Goal: Task Accomplishment & Management: Complete application form

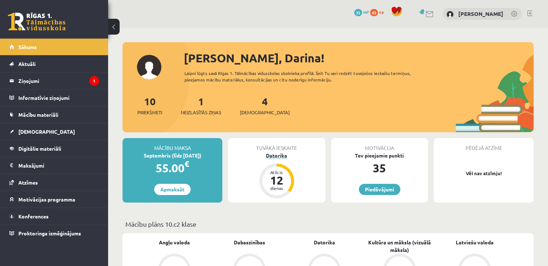
click at [283, 157] on div "Datorika" at bounding box center [276, 156] width 97 height 8
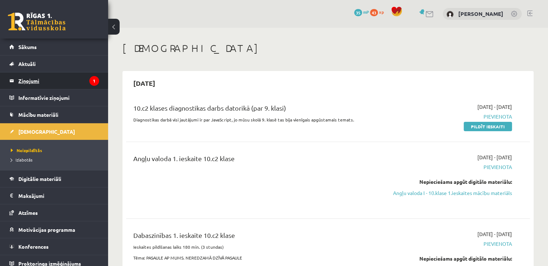
click at [89, 84] on icon "1" at bounding box center [94, 81] width 10 height 10
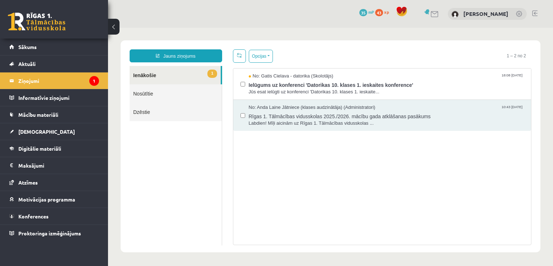
click at [243, 100] on div "No: Anda Laine Jātniece (klases audzinātāja) (Administratori) 10:43 27/08/2025 …" at bounding box center [382, 115] width 298 height 31
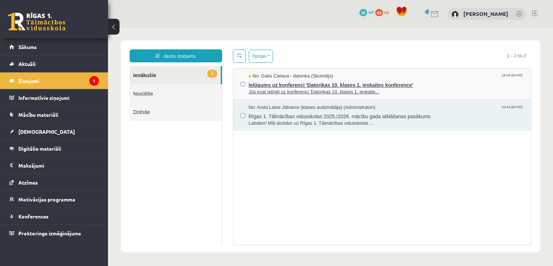
click at [280, 89] on span "Jūs esat ielūgti uz konferenci 'Datorikas 10. klases 1. ieskaite..." at bounding box center [387, 92] width 276 height 7
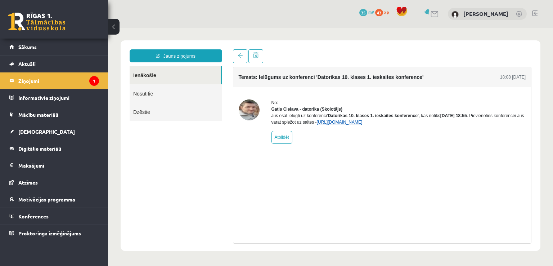
click at [335, 125] on link "https://eskola.r1tv.lv/conferences/4490/join" at bounding box center [340, 122] width 46 height 5
click at [40, 52] on link "Sākums" at bounding box center [54, 47] width 90 height 17
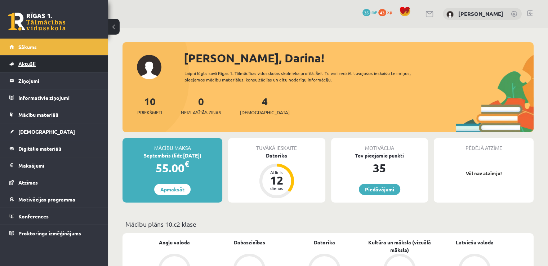
click at [33, 64] on span "Aktuāli" at bounding box center [26, 64] width 17 height 6
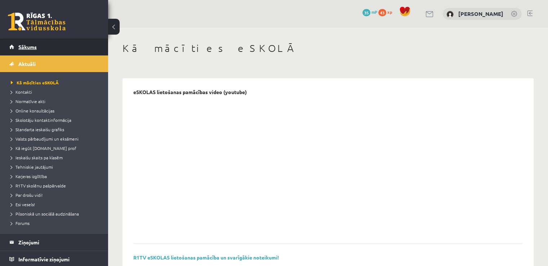
click at [36, 50] on link "Sākums" at bounding box center [54, 47] width 90 height 17
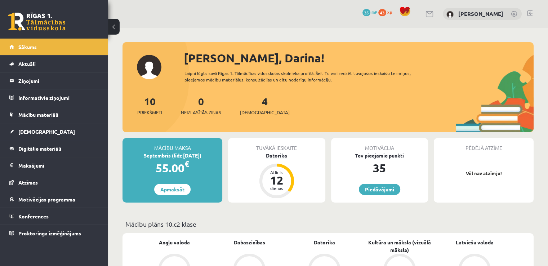
click at [281, 155] on div "Datorika" at bounding box center [276, 156] width 97 height 8
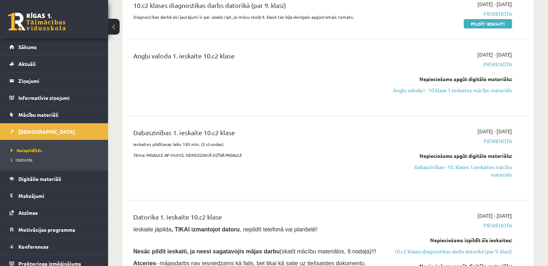
scroll to position [110, 0]
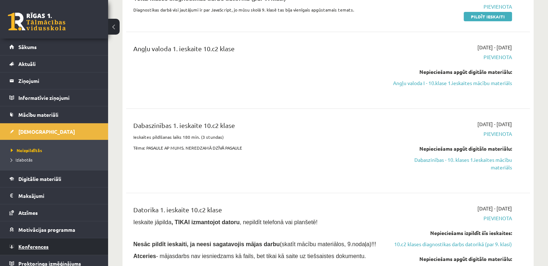
click at [53, 245] on link "Konferences" at bounding box center [54, 246] width 90 height 17
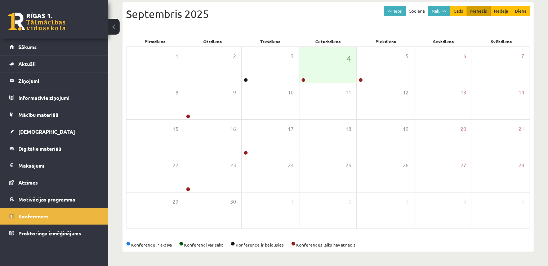
scroll to position [78, 0]
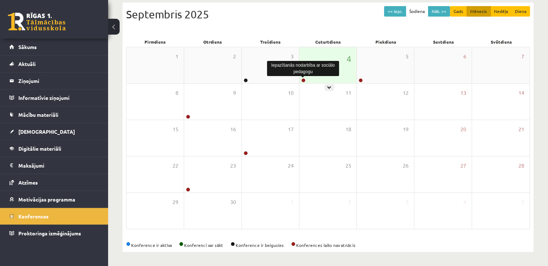
click at [303, 81] on link at bounding box center [303, 80] width 4 height 4
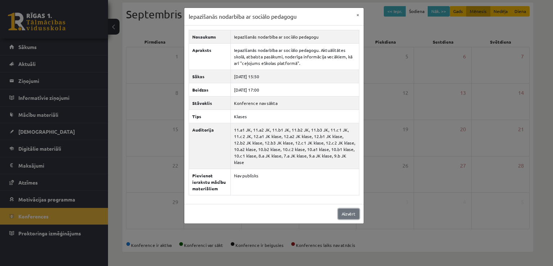
click at [350, 209] on link "Aizvērt" at bounding box center [348, 214] width 21 height 10
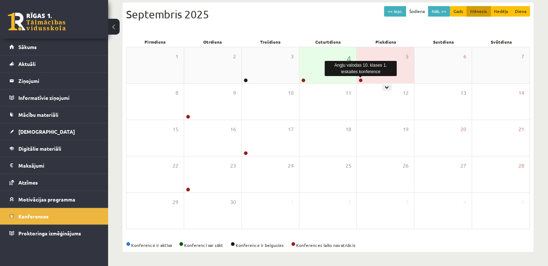
click at [359, 80] on link at bounding box center [360, 80] width 4 height 4
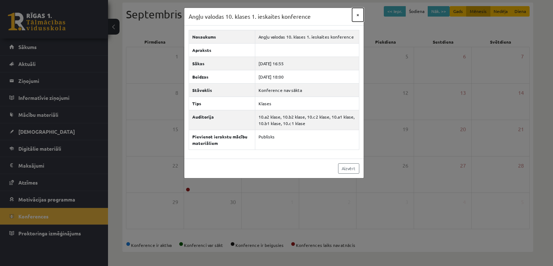
click at [355, 13] on button "×" at bounding box center [358, 15] width 12 height 14
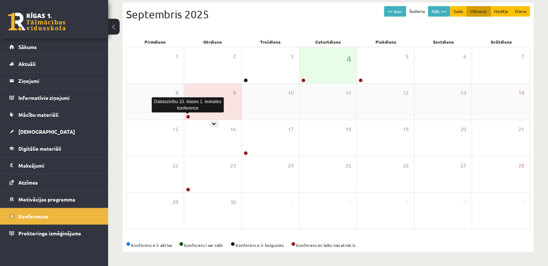
click at [187, 116] on link at bounding box center [188, 117] width 4 height 4
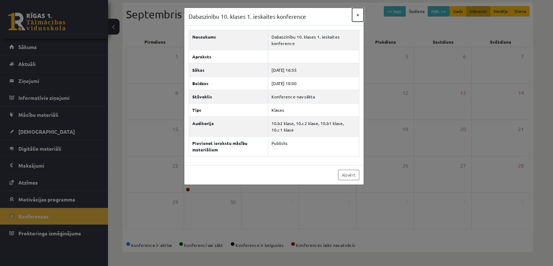
drag, startPoint x: 357, startPoint y: 15, endPoint x: 360, endPoint y: 11, distance: 5.1
click at [360, 11] on button "×" at bounding box center [358, 15] width 12 height 14
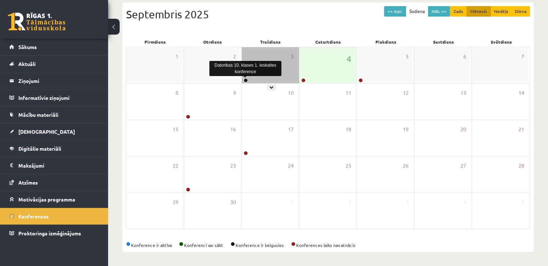
click at [244, 81] on link at bounding box center [245, 80] width 4 height 4
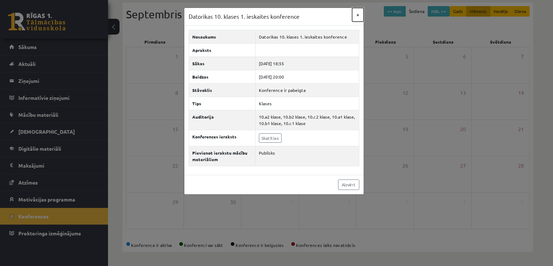
click at [355, 15] on button "×" at bounding box center [358, 15] width 12 height 14
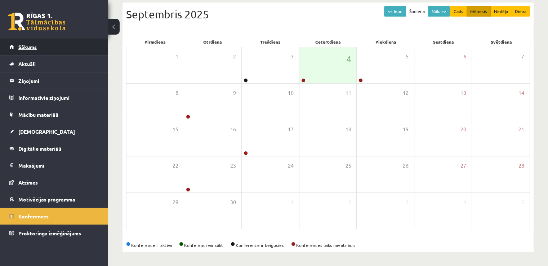
click at [49, 50] on link "Sākums" at bounding box center [54, 47] width 90 height 17
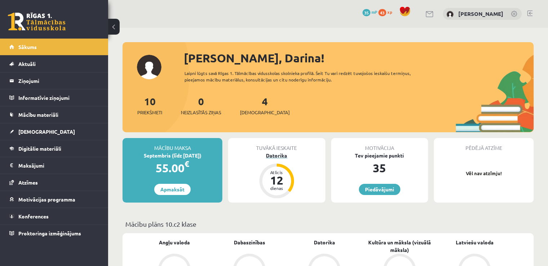
click at [275, 156] on div "Datorika" at bounding box center [276, 156] width 97 height 8
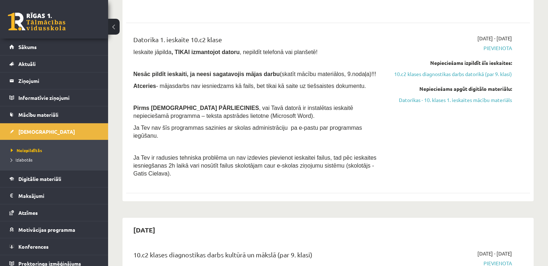
scroll to position [295, 0]
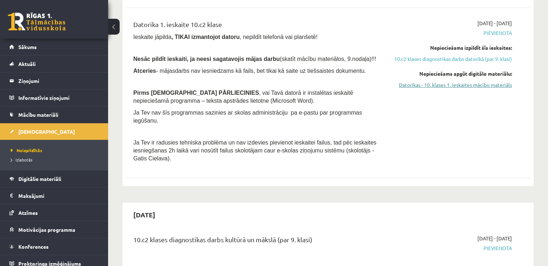
click at [474, 89] on link "Datorikas - 10. klases 1. ieskaites mācību materiāls" at bounding box center [452, 85] width 119 height 8
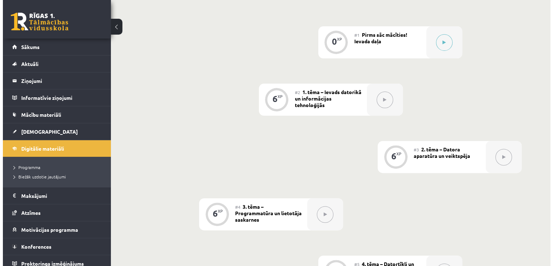
scroll to position [38, 0]
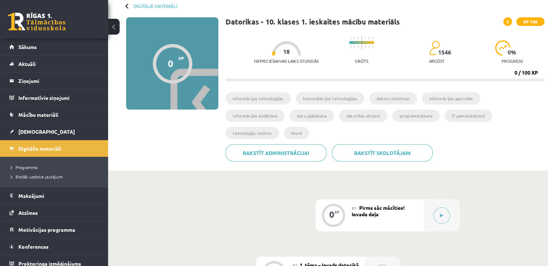
click at [445, 54] on span "1546" at bounding box center [444, 52] width 13 height 6
click at [451, 202] on div at bounding box center [442, 215] width 36 height 32
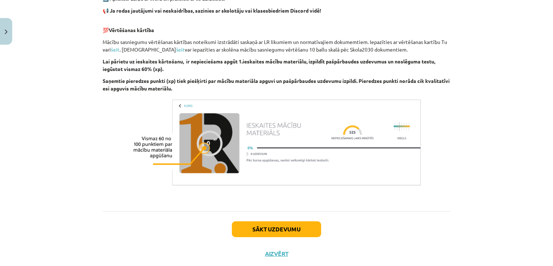
scroll to position [498, 0]
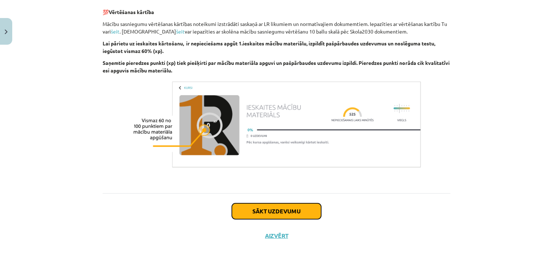
click at [261, 210] on button "Sākt uzdevumu" at bounding box center [276, 211] width 89 height 16
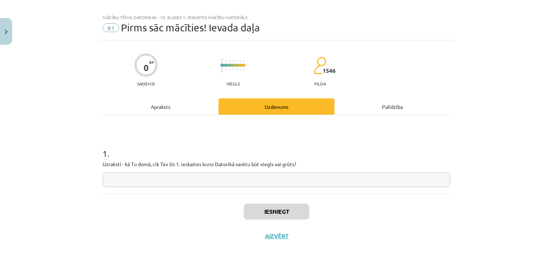
click at [258, 178] on input "text" at bounding box center [277, 179] width 348 height 15
type input "*****"
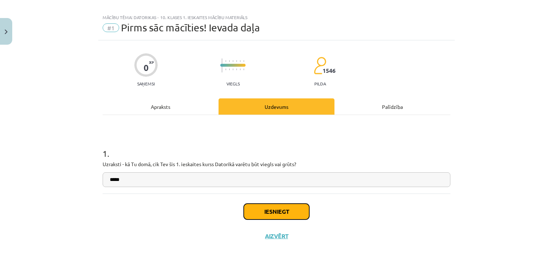
click at [269, 212] on button "Iesniegt" at bounding box center [277, 211] width 66 height 16
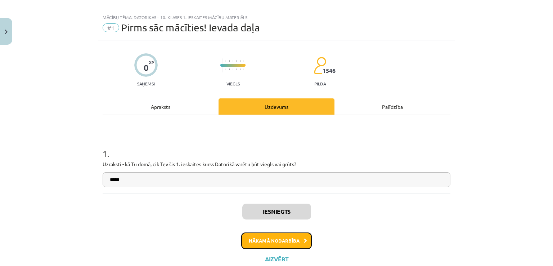
click at [268, 240] on button "Nākamā nodarbība" at bounding box center [276, 240] width 71 height 17
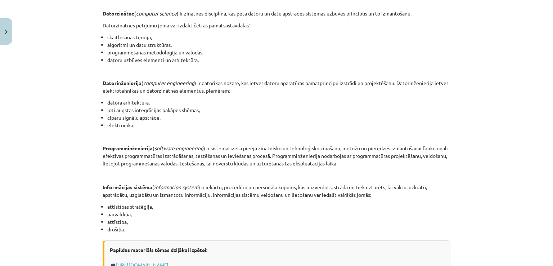
scroll to position [230, 0]
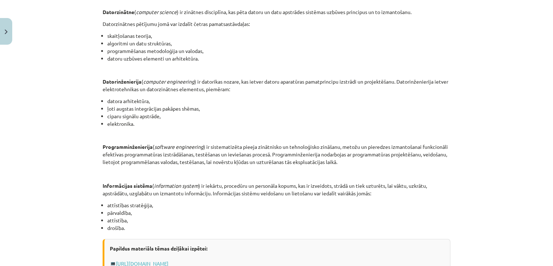
click at [510, 238] on div "Mācību tēma: Datorikas - 10. klases 1. ieskaites mācību materiāls #2 1. tēma – …" at bounding box center [276, 133] width 553 height 266
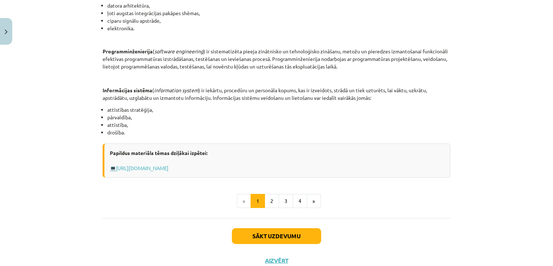
scroll to position [328, 0]
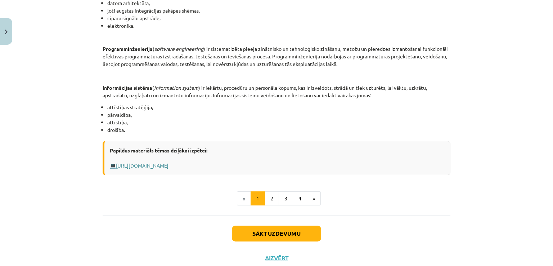
click at [142, 166] on link "[URL][DOMAIN_NAME]" at bounding box center [142, 165] width 53 height 6
drag, startPoint x: 249, startPoint y: 161, endPoint x: 246, endPoint y: 166, distance: 5.6
click at [246, 166] on div "Papildus materiāls tēmas dziļākai izpētei: 💻 [URL][DOMAIN_NAME]" at bounding box center [277, 158] width 348 height 34
click at [169, 166] on link "[URL][DOMAIN_NAME]" at bounding box center [142, 165] width 53 height 6
click at [169, 165] on link "[URL][DOMAIN_NAME]" at bounding box center [142, 165] width 53 height 6
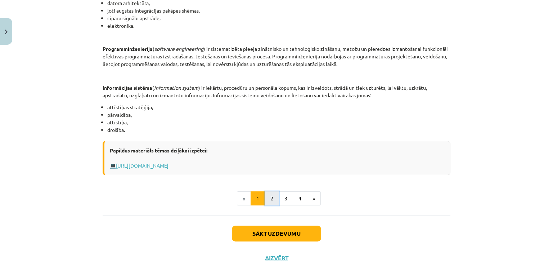
click at [269, 201] on button "2" at bounding box center [272, 198] width 14 height 14
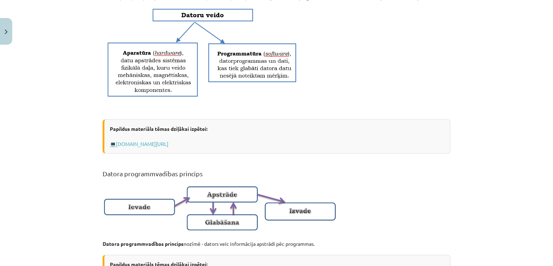
scroll to position [336, 0]
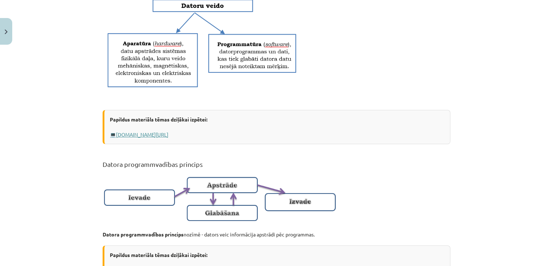
click at [169, 138] on link "[DOMAIN_NAME][URL]" at bounding box center [142, 134] width 53 height 6
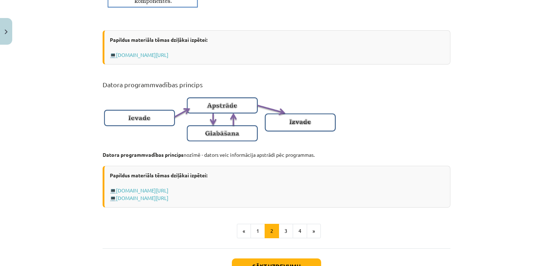
scroll to position [404, 0]
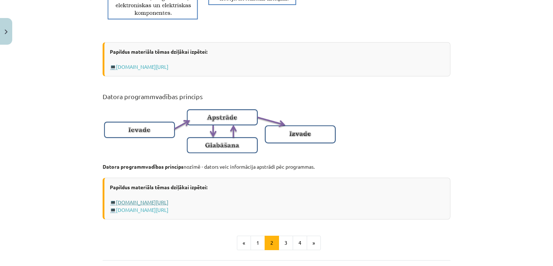
click at [169, 205] on link "[DOMAIN_NAME][URL]" at bounding box center [142, 202] width 53 height 6
click at [148, 213] on link "[DOMAIN_NAME][URL]" at bounding box center [142, 209] width 53 height 6
click at [282, 250] on button "3" at bounding box center [286, 243] width 14 height 14
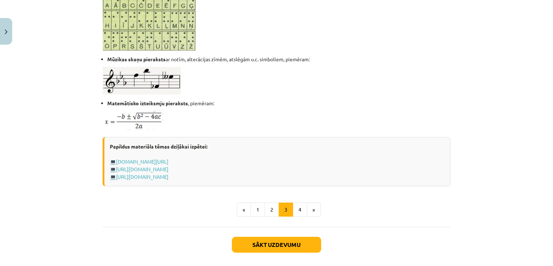
scroll to position [432, 0]
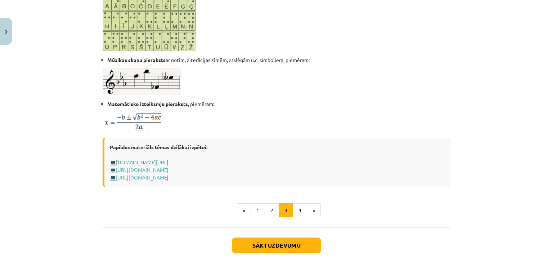
click at [169, 161] on link "[DOMAIN_NAME][URL]" at bounding box center [142, 162] width 53 height 6
click at [169, 168] on link "[URL][DOMAIN_NAME]" at bounding box center [142, 169] width 53 height 6
click at [169, 175] on link "[URL][DOMAIN_NAME]" at bounding box center [142, 177] width 53 height 6
click at [300, 205] on button "4" at bounding box center [300, 210] width 14 height 14
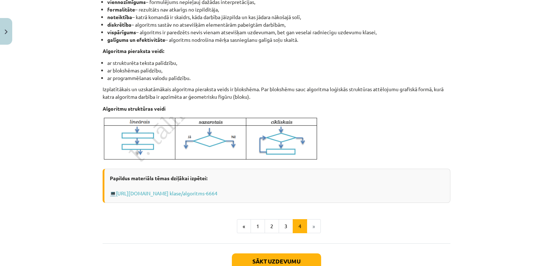
scroll to position [239, 0]
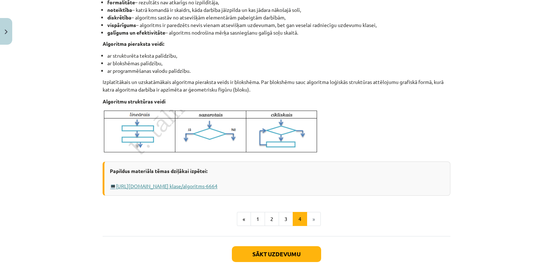
click at [218, 185] on link "[URL][DOMAIN_NAME] klase/algoritms-6664" at bounding box center [167, 186] width 102 height 6
click at [305, 255] on button "Sākt uzdevumu" at bounding box center [276, 254] width 89 height 16
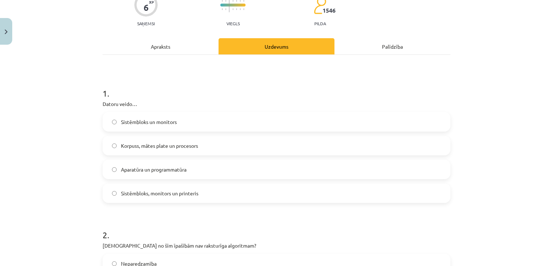
scroll to position [75, 0]
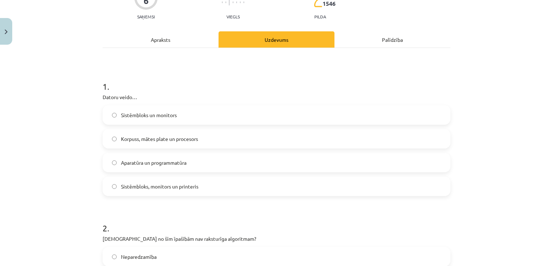
click at [173, 166] on span "Aparatūra un programmatūra" at bounding box center [154, 163] width 66 height 8
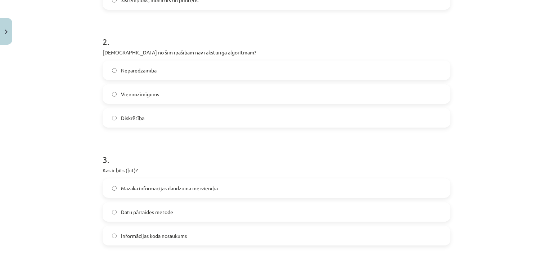
scroll to position [265, 0]
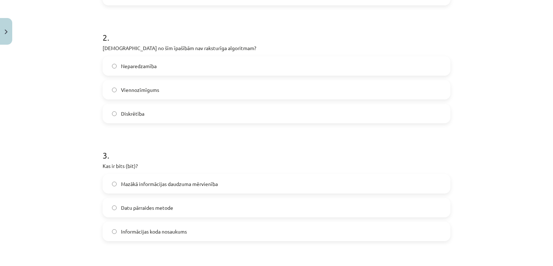
click at [171, 88] on label "Viennozīmīgums" at bounding box center [276, 90] width 346 height 18
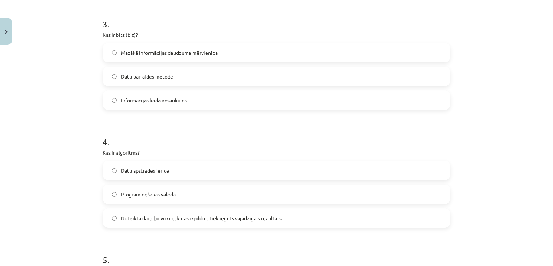
scroll to position [398, 0]
click at [181, 55] on label "Mazākā informācijas daudzuma mērvienība" at bounding box center [276, 51] width 346 height 18
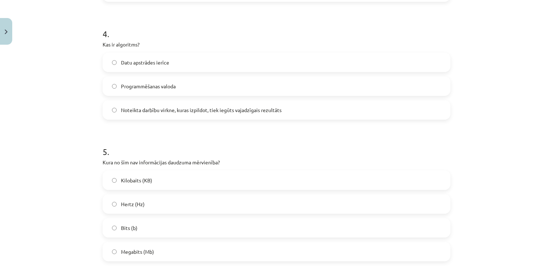
scroll to position [505, 0]
click at [140, 113] on label "Noteikta darbību virkne, kuras izpildot, tiek iegūts vajadzīgais rezultāts" at bounding box center [276, 109] width 346 height 18
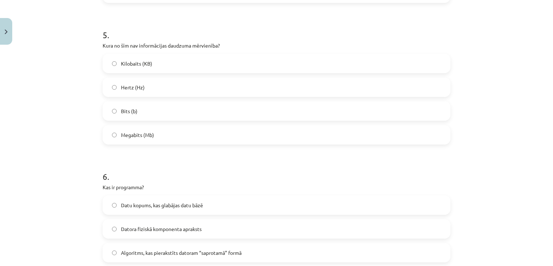
scroll to position [625, 0]
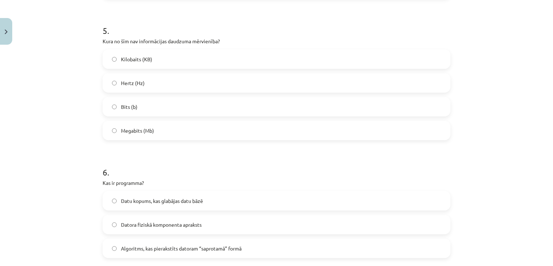
click at [150, 89] on label "Hertz (Hz)" at bounding box center [276, 83] width 346 height 18
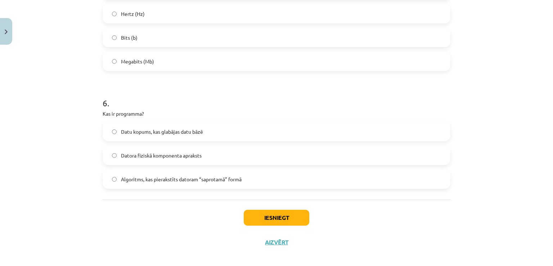
scroll to position [701, 0]
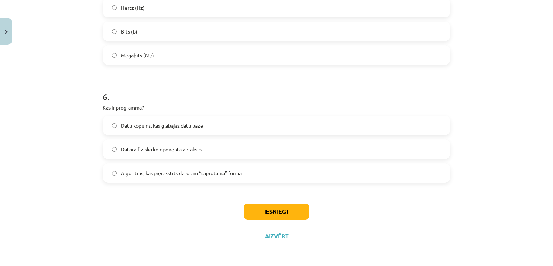
click at [145, 175] on span "Algoritms, kas pierakstīts datoram “saprotamā” formā" at bounding box center [181, 173] width 121 height 8
click at [269, 215] on button "Iesniegt" at bounding box center [277, 211] width 66 height 16
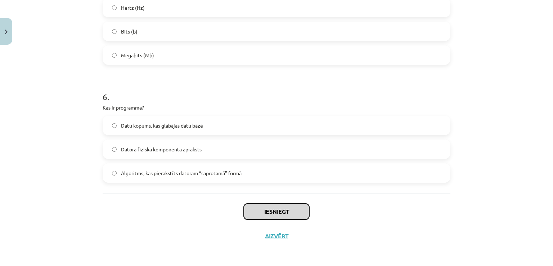
click at [269, 215] on button "Iesniegt" at bounding box center [277, 211] width 66 height 16
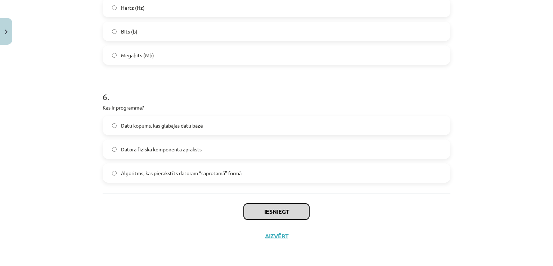
drag, startPoint x: 269, startPoint y: 215, endPoint x: 272, endPoint y: 219, distance: 4.9
click at [272, 219] on div "Iesniegt Aizvērt" at bounding box center [277, 218] width 348 height 50
drag, startPoint x: 272, startPoint y: 219, endPoint x: 262, endPoint y: 214, distance: 11.4
click at [262, 214] on button "Iesniegt" at bounding box center [277, 211] width 66 height 16
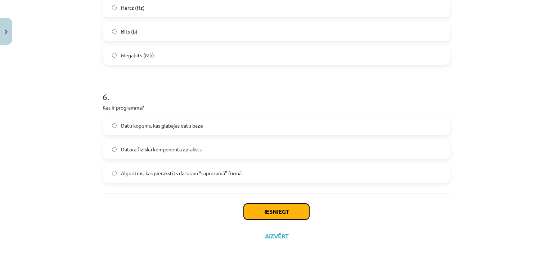
click at [262, 214] on button "Iesniegt" at bounding box center [277, 211] width 66 height 16
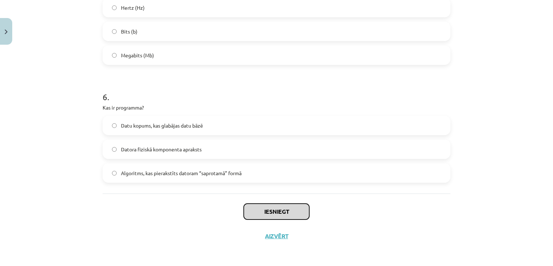
click at [262, 214] on button "Iesniegt" at bounding box center [277, 211] width 66 height 16
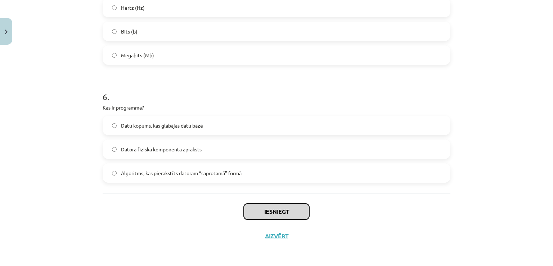
click at [262, 214] on button "Iesniegt" at bounding box center [277, 211] width 66 height 16
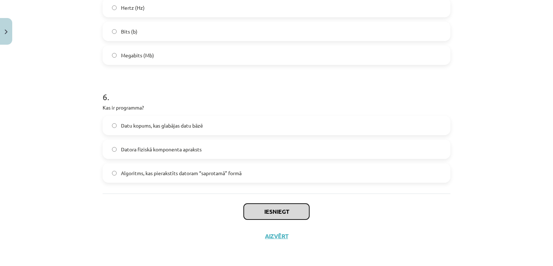
click at [262, 214] on button "Iesniegt" at bounding box center [277, 211] width 66 height 16
drag, startPoint x: 262, startPoint y: 214, endPoint x: 267, endPoint y: 216, distance: 5.2
click at [267, 216] on button "Iesniegt" at bounding box center [277, 211] width 66 height 16
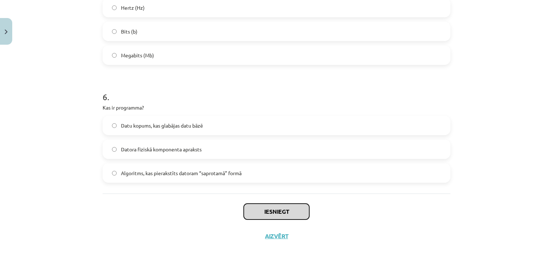
click at [267, 216] on button "Iesniegt" at bounding box center [277, 211] width 66 height 16
drag, startPoint x: 267, startPoint y: 216, endPoint x: 497, endPoint y: -31, distance: 338.7
click at [497, 0] on html "0 Dāvanas 35 mP 43 xp [PERSON_NAME] Sākums Aktuāli Kā mācīties eSKOLĀ Kontakti …" at bounding box center [276, 95] width 553 height 266
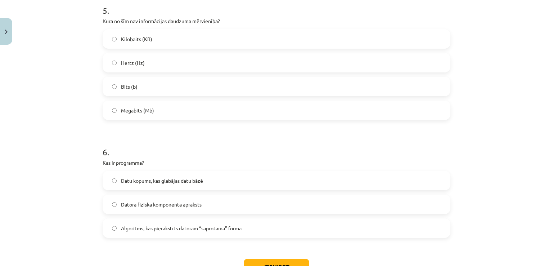
scroll to position [653, 0]
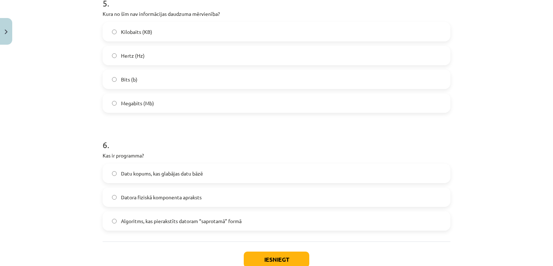
click at [287, 173] on label "Datu kopums, kas glabājas datu bāzē" at bounding box center [276, 173] width 346 height 18
click at [227, 219] on span "Algoritms, kas pierakstīts datoram “saprotamā” formā" at bounding box center [181, 221] width 121 height 8
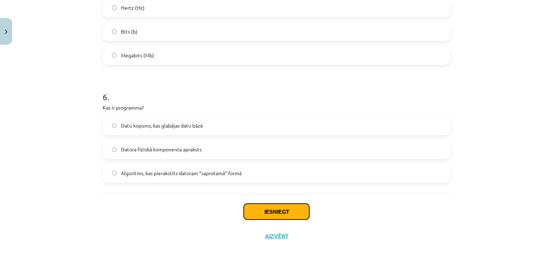
click at [258, 212] on button "Iesniegt" at bounding box center [277, 211] width 66 height 16
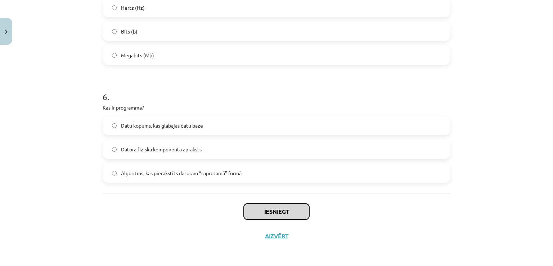
click at [258, 212] on button "Iesniegt" at bounding box center [277, 211] width 66 height 16
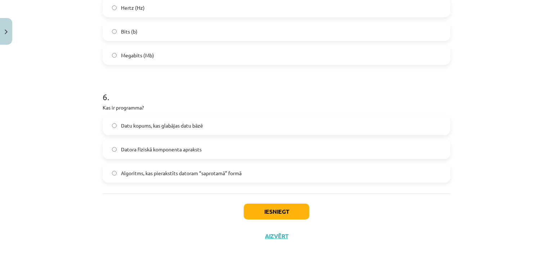
click at [386, 242] on div "Iesniegt Aizvērt" at bounding box center [277, 218] width 348 height 50
click at [301, 211] on button "Iesniegt" at bounding box center [277, 211] width 66 height 16
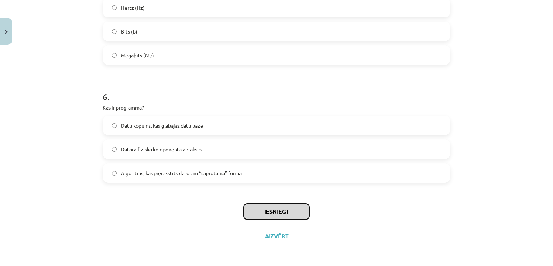
click at [301, 211] on button "Iesniegt" at bounding box center [277, 211] width 66 height 16
click at [276, 209] on button "Iesniegt" at bounding box center [277, 211] width 66 height 16
